Goal: Task Accomplishment & Management: Use online tool/utility

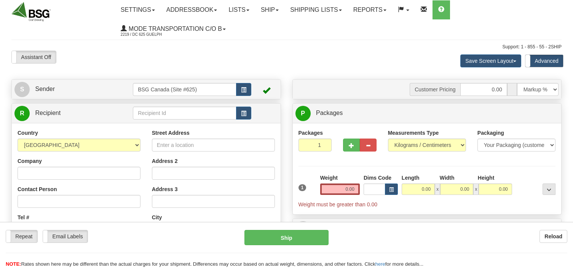
click at [156, 114] on input "text" at bounding box center [185, 113] width 104 height 13
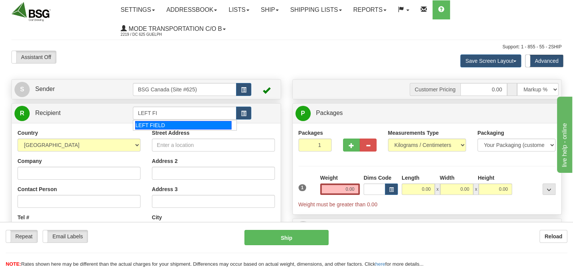
click at [156, 124] on div "LEFT FIELD" at bounding box center [183, 125] width 96 height 8
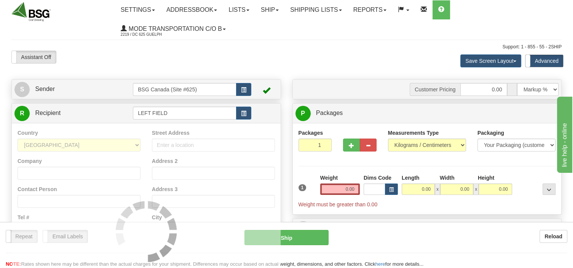
type input "LEFT FIELD"
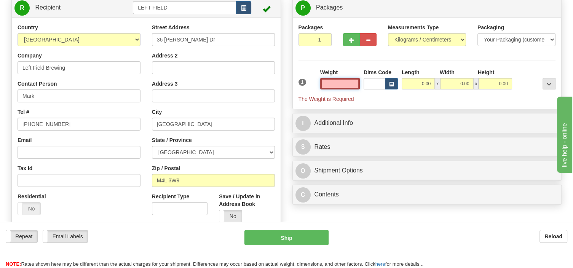
scroll to position [120, 0]
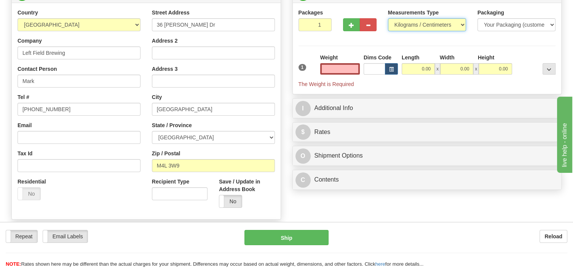
type input "0.00"
click at [388, 18] on select "Pounds / Inches Kilograms / Centimeters" at bounding box center [427, 24] width 78 height 13
select select "0"
click option "Pounds / Inches" at bounding box center [0, 0] width 0 height 0
click at [343, 67] on input "0.00" at bounding box center [340, 68] width 40 height 11
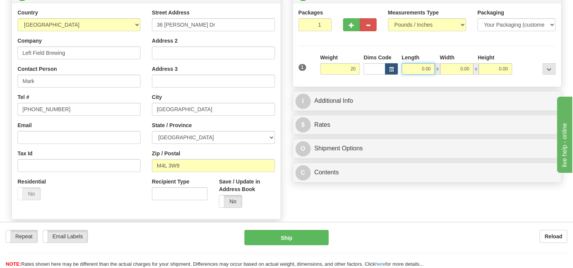
type input "20.00"
click at [413, 68] on input "0.00" at bounding box center [418, 68] width 33 height 11
type input "16.00"
click at [450, 68] on input "0.00" at bounding box center [457, 68] width 33 height 11
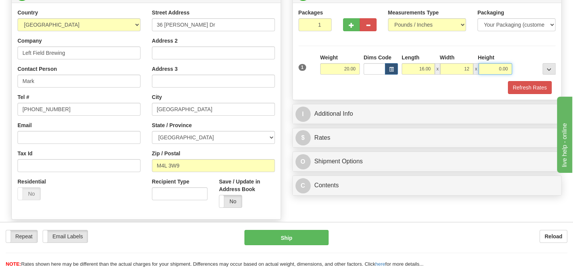
type input "12.00"
click at [487, 67] on input "0.00" at bounding box center [495, 68] width 33 height 11
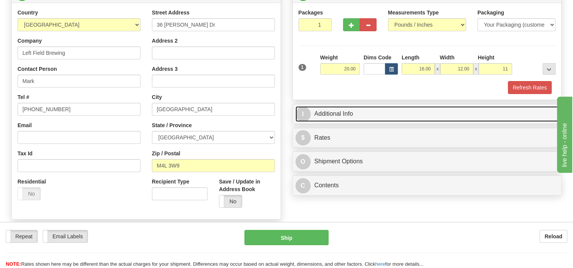
type input "11.00"
click at [373, 119] on link "I Additional Info" at bounding box center [428, 114] width 264 height 16
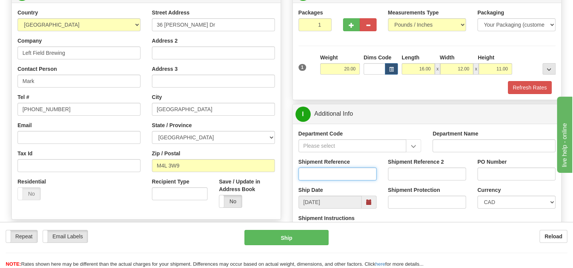
click at [332, 175] on input "Shipment Reference" at bounding box center [338, 174] width 78 height 13
type input "SO170-150301"
click at [532, 85] on button "Refresh Rates" at bounding box center [530, 87] width 44 height 13
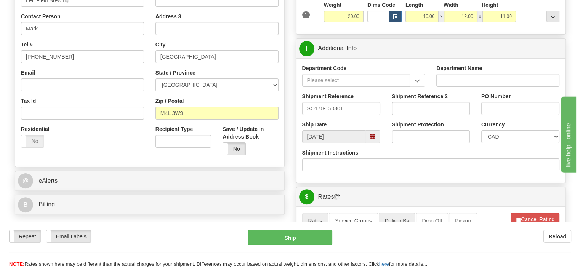
scroll to position [282, 0]
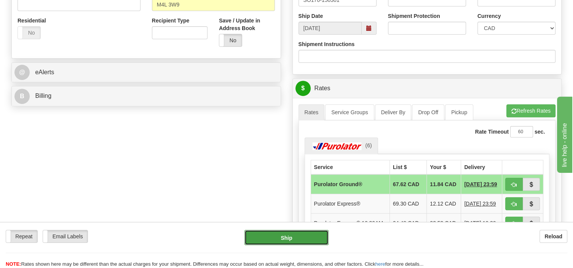
click at [314, 239] on button "Ship" at bounding box center [287, 237] width 84 height 15
type input "260"
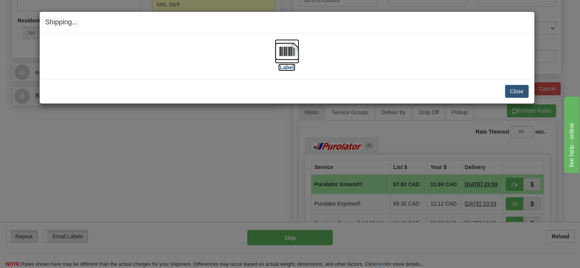
click at [282, 57] on img at bounding box center [287, 51] width 24 height 24
click at [513, 89] on button "Close" at bounding box center [517, 91] width 24 height 13
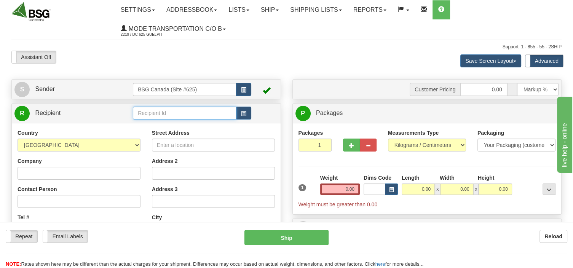
click at [140, 114] on input "text" at bounding box center [185, 113] width 104 height 13
click at [177, 136] on div "COUNTERPOINT BREWING" at bounding box center [183, 135] width 96 height 8
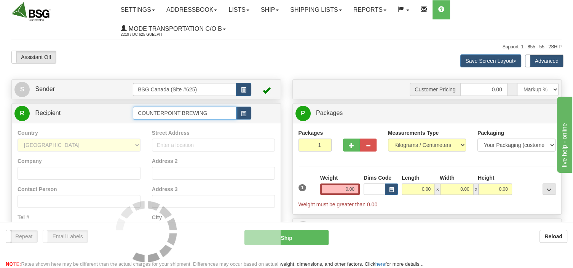
type input "COUNTERPOINT BREWING"
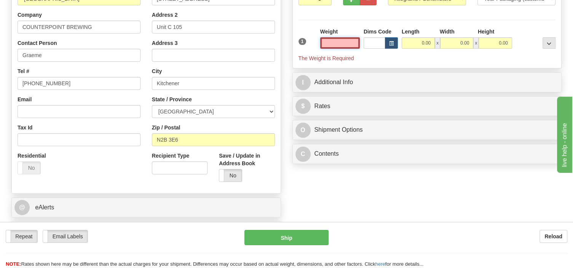
scroll to position [40, 0]
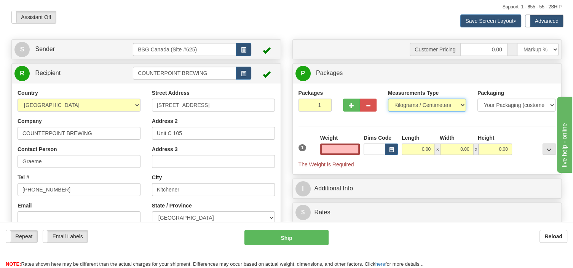
type input "0.00"
click at [388, 99] on select "Pounds / Inches Kilograms / Centimeters" at bounding box center [427, 105] width 78 height 13
select select "0"
click option "Pounds / Inches" at bounding box center [0, 0] width 0 height 0
click at [338, 145] on input "0.00" at bounding box center [340, 149] width 40 height 11
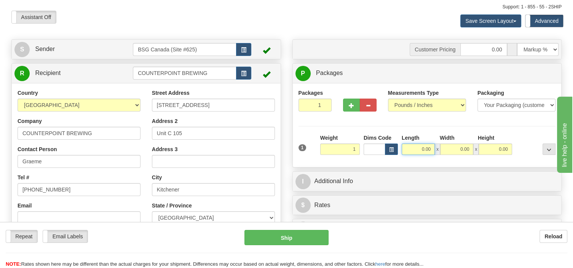
type input "1.00"
click at [416, 147] on input "0.00" at bounding box center [418, 149] width 33 height 11
type input "1.00"
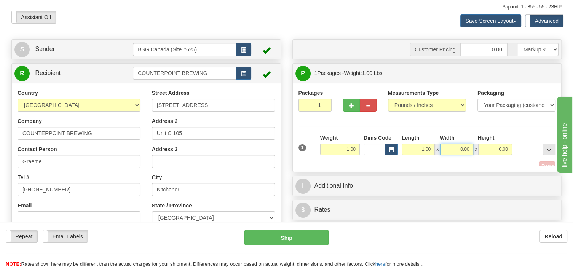
click at [454, 149] on input "0.00" at bounding box center [457, 149] width 33 height 11
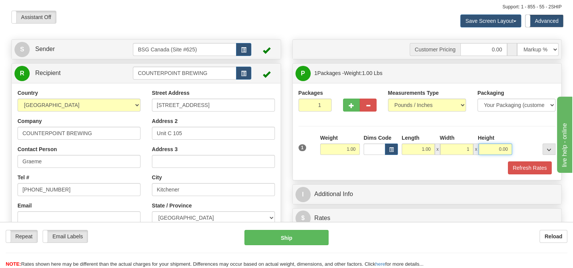
type input "1.00"
click at [493, 148] on input "0.00" at bounding box center [495, 149] width 33 height 11
type input "1.00"
click at [340, 181] on div "Customer Pricing 0.00 Markup % Discount % Flat Amount Per Pound Flat Amount Mar…" at bounding box center [427, 159] width 281 height 241
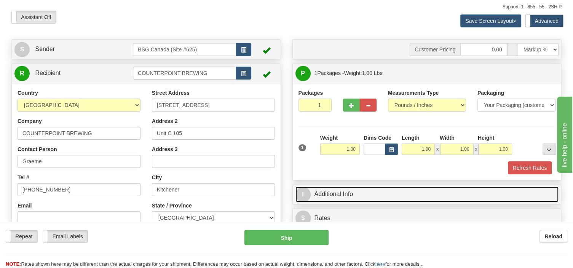
click at [339, 193] on link "I Additional Info" at bounding box center [428, 195] width 264 height 16
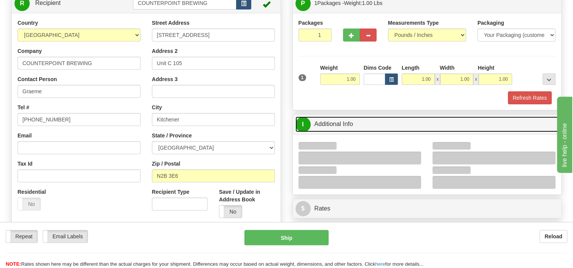
scroll to position [161, 0]
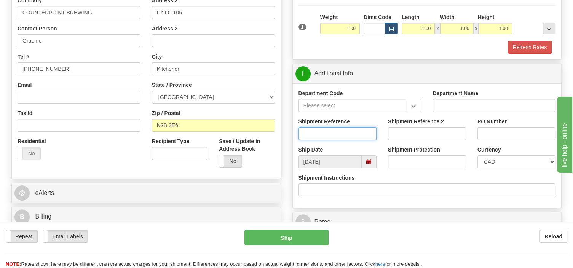
click at [307, 132] on input "Shipment Reference" at bounding box center [338, 133] width 78 height 13
type input "SO170-150288"
click at [519, 50] on button "Refresh Rates" at bounding box center [530, 47] width 44 height 13
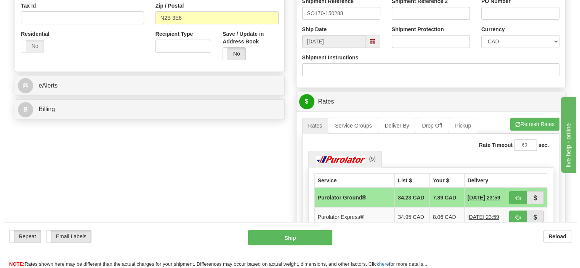
scroll to position [282, 0]
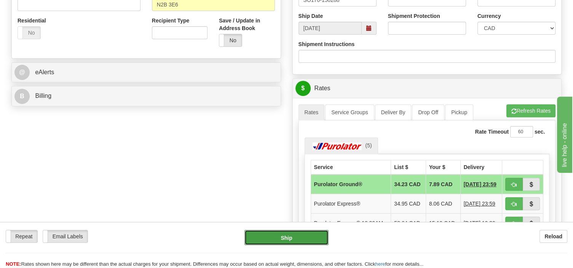
click at [315, 236] on button "Ship" at bounding box center [287, 237] width 84 height 15
type input "260"
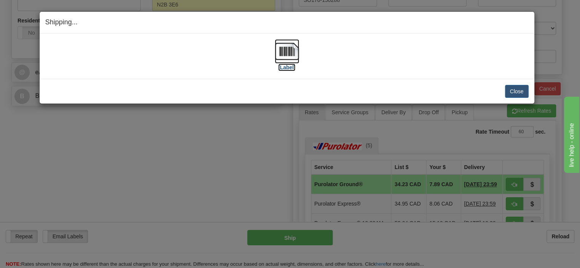
click at [287, 50] on img at bounding box center [287, 51] width 24 height 24
